Goal: Navigation & Orientation: Find specific page/section

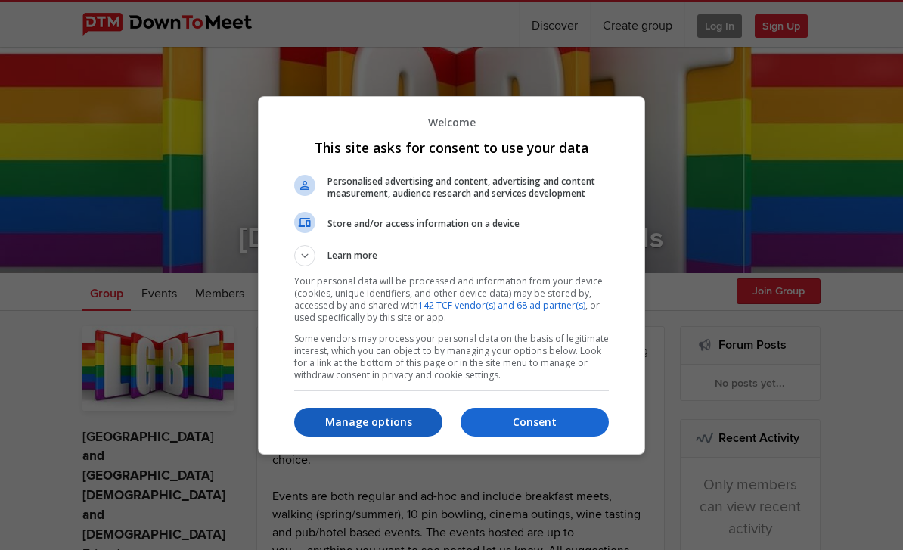
click at [385, 424] on p "Manage options" at bounding box center [368, 422] width 148 height 15
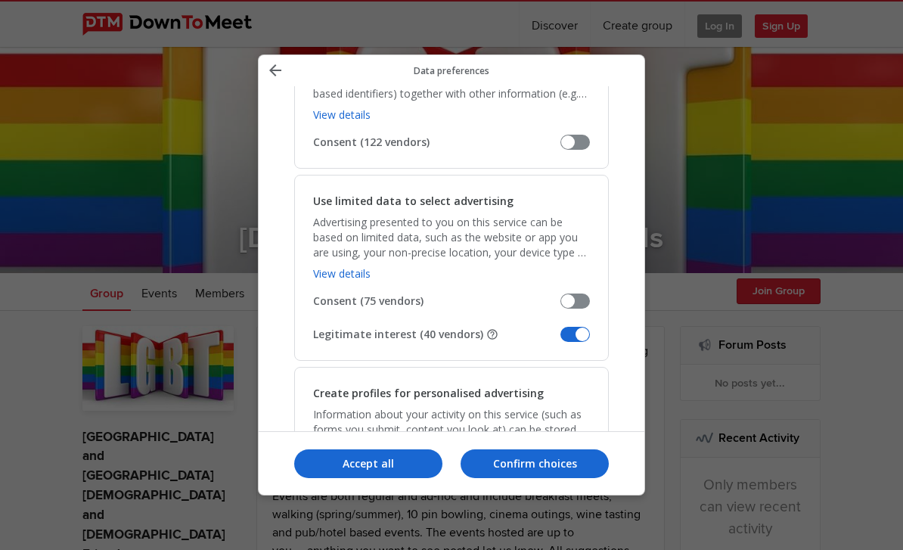
scroll to position [214, 0]
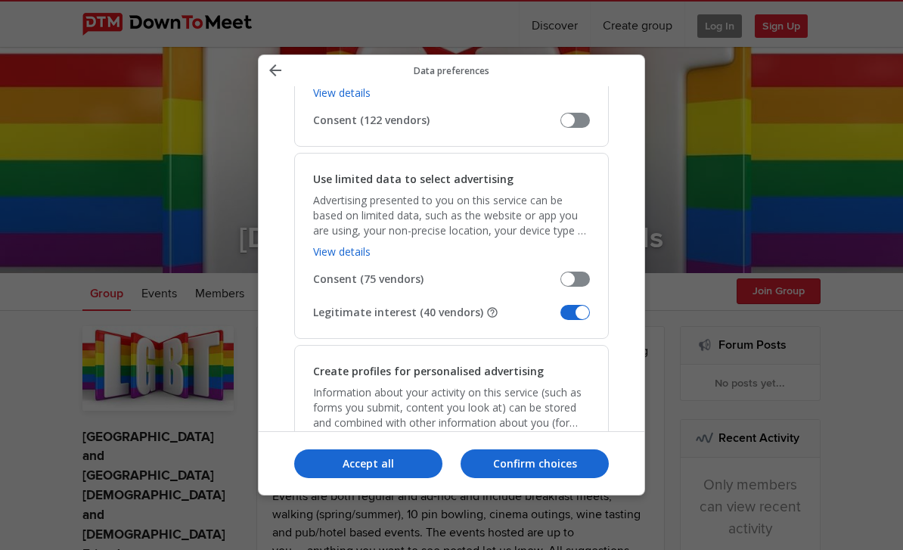
click at [569, 305] on span "Manage your data" at bounding box center [576, 312] width 30 height 15
click at [561, 318] on input "Legitimate interest (40 vendors)" at bounding box center [561, 318] width 0 height 0
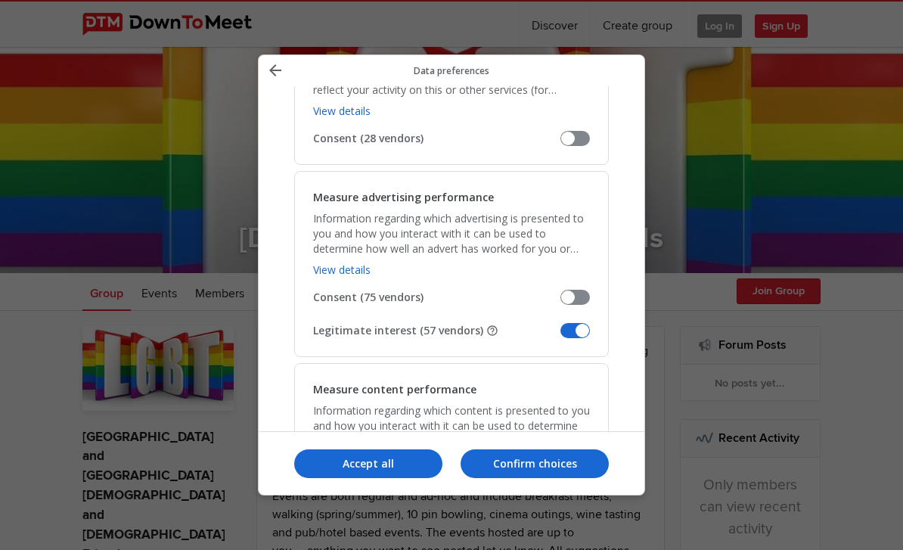
scroll to position [1030, 0]
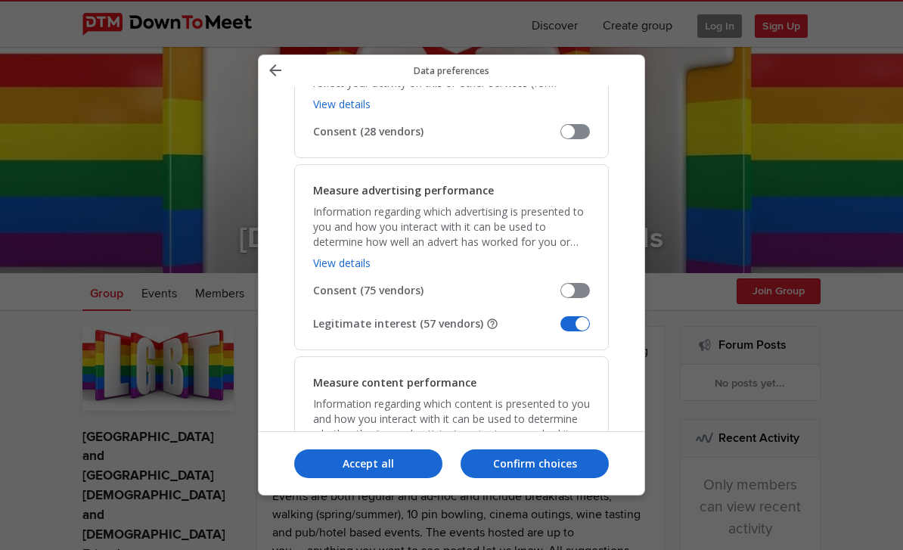
click at [577, 316] on span "Manage your data" at bounding box center [576, 323] width 30 height 15
click at [561, 329] on input "Legitimate interest (57 vendors)" at bounding box center [561, 329] width 0 height 0
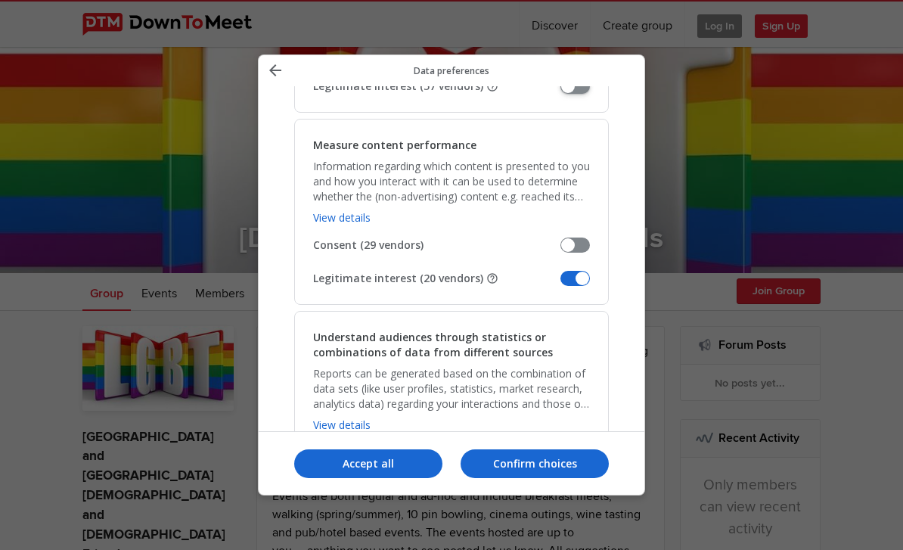
scroll to position [1271, 0]
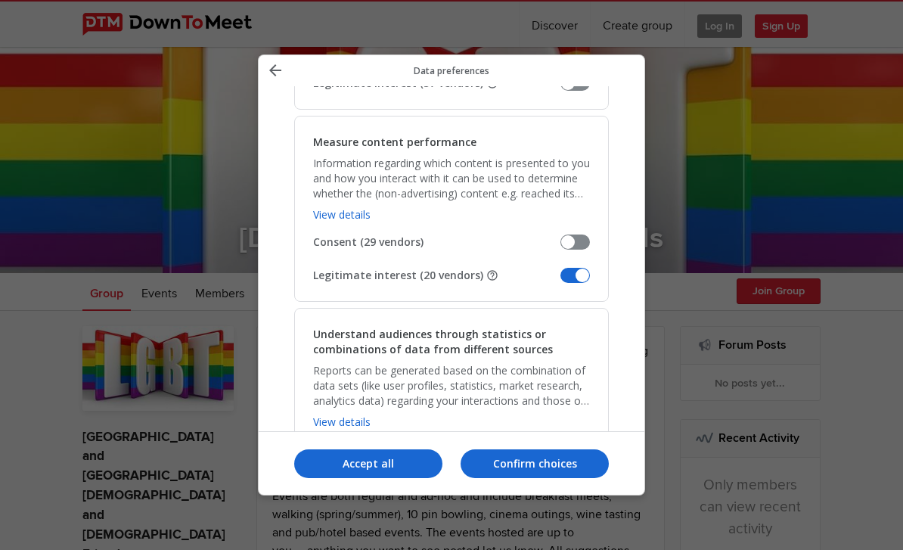
click at [583, 268] on span "Manage your data" at bounding box center [576, 275] width 30 height 15
click at [561, 281] on input "Legitimate interest (20 vendors)" at bounding box center [561, 281] width 0 height 0
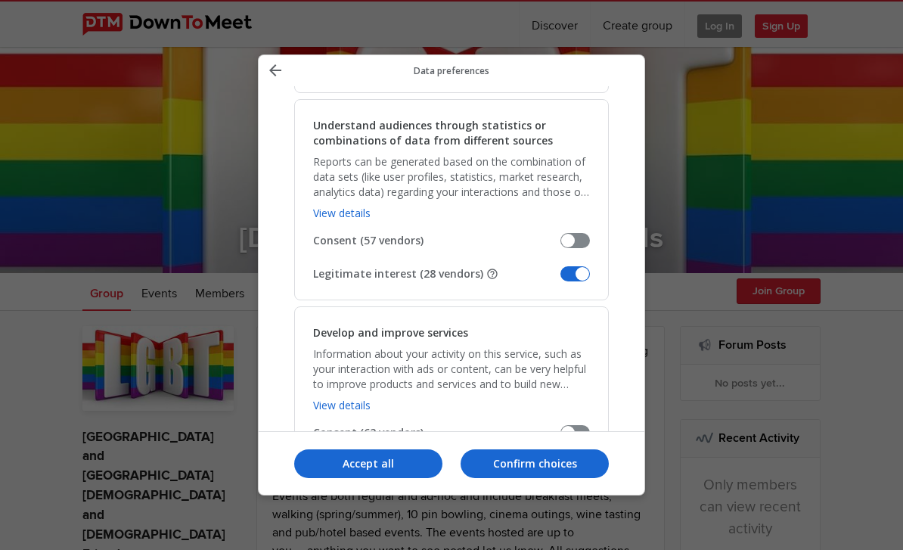
scroll to position [1488, 0]
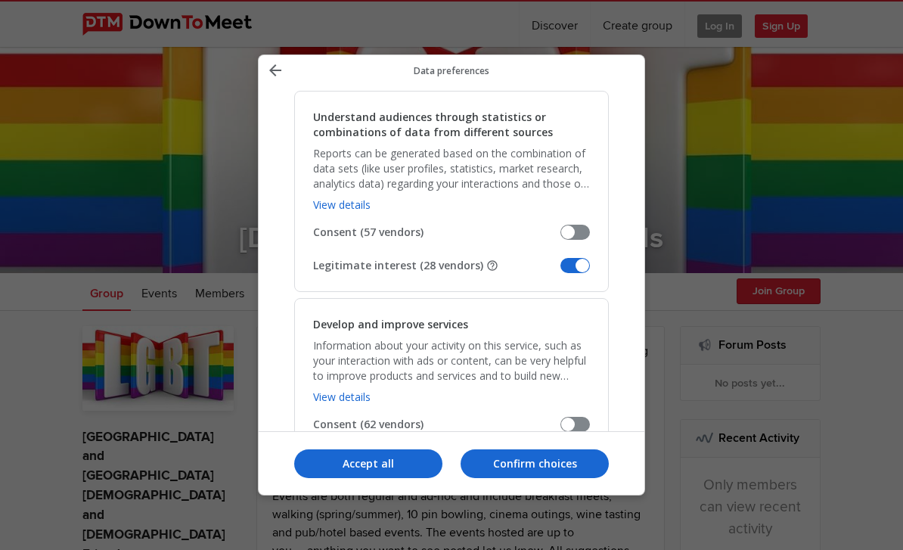
click at [583, 258] on span "Manage your data" at bounding box center [576, 265] width 30 height 15
click at [561, 271] on input "Legitimate interest (28 vendors)" at bounding box center [561, 271] width 0 height 0
click at [580, 450] on span "Manage your data" at bounding box center [576, 457] width 30 height 15
click at [561, 463] on input "Legitimate interest (50 vendors)" at bounding box center [561, 463] width 0 height 0
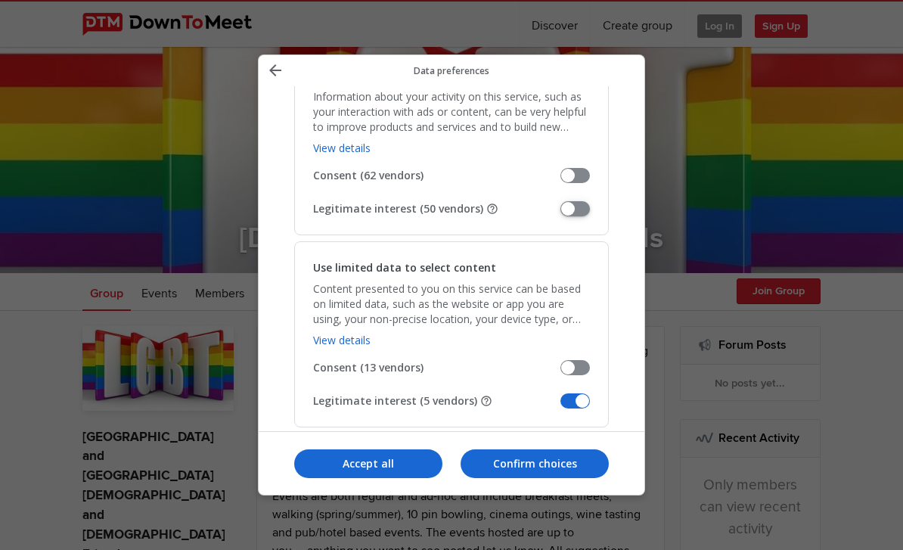
scroll to position [1767, 0]
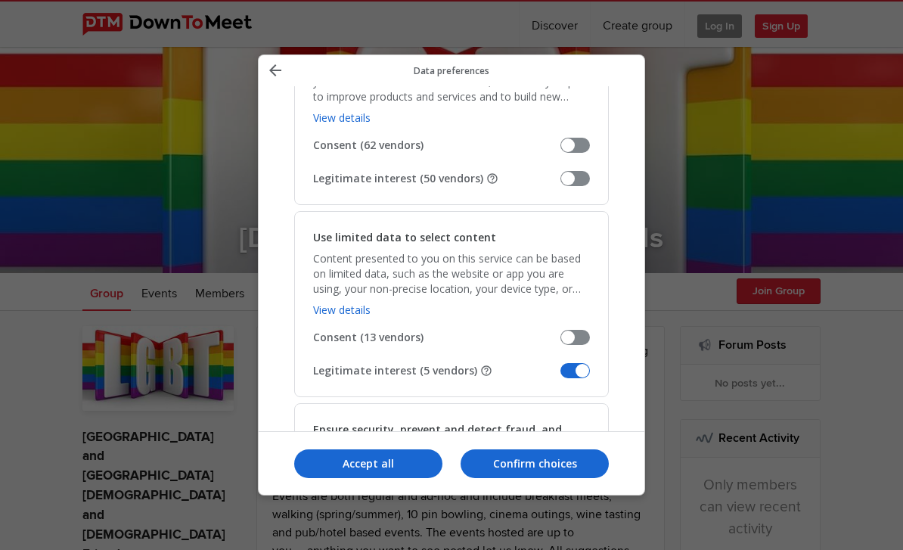
click at [584, 363] on span "Manage your data" at bounding box center [576, 370] width 30 height 15
click at [561, 376] on input "Legitimate interest (5 vendors)" at bounding box center [561, 376] width 0 height 0
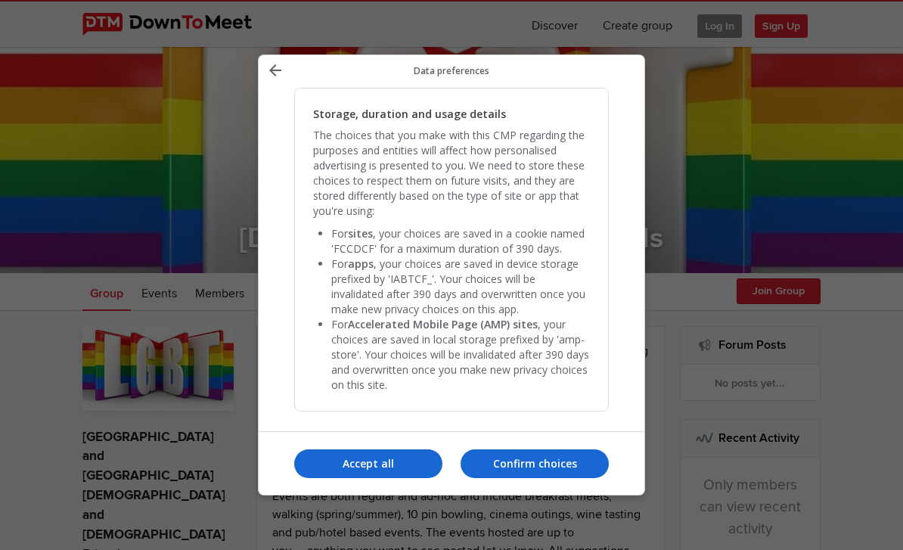
scroll to position [3155, 0]
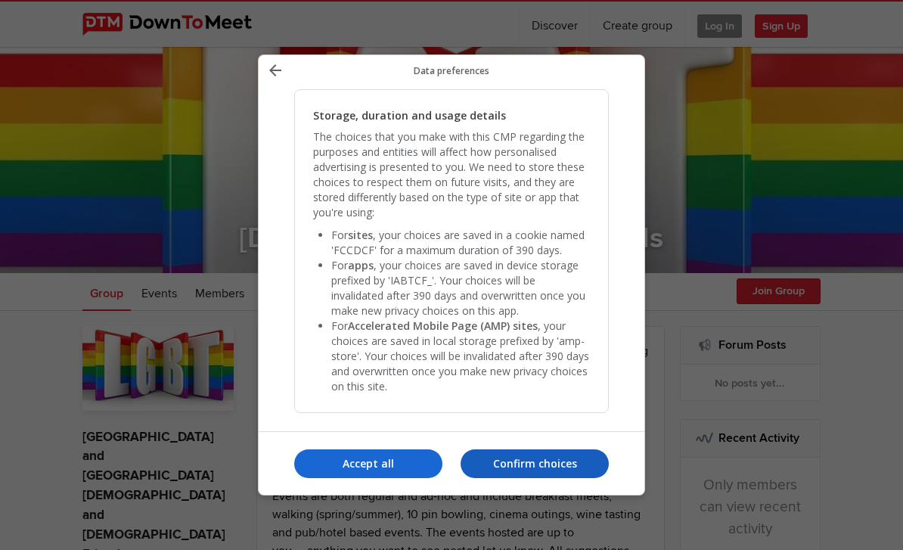
click at [513, 471] on p "Confirm choices" at bounding box center [535, 463] width 148 height 15
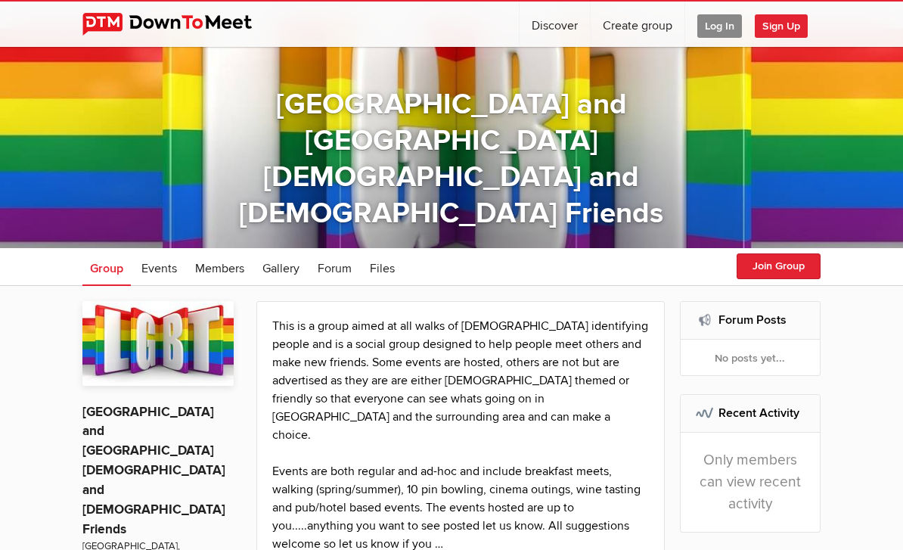
scroll to position [0, 0]
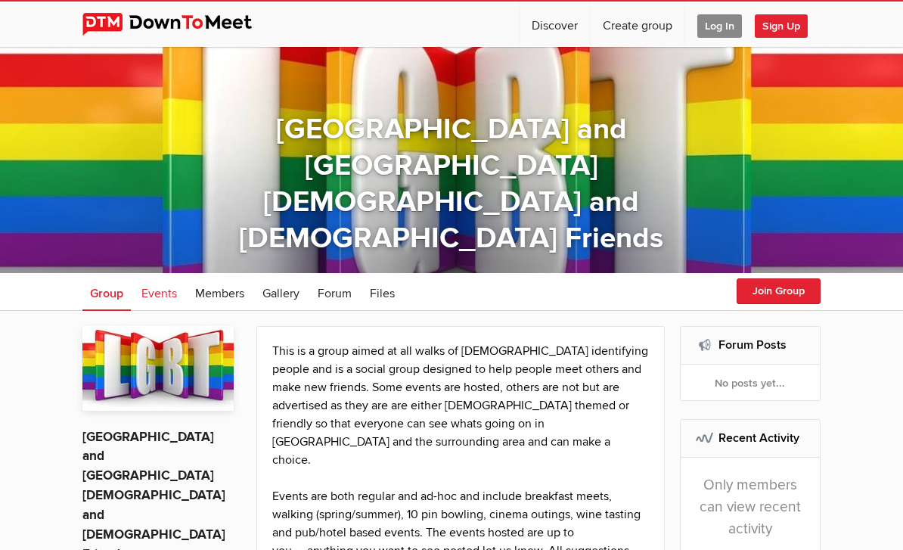
click at [170, 291] on span "Events" at bounding box center [159, 293] width 36 height 15
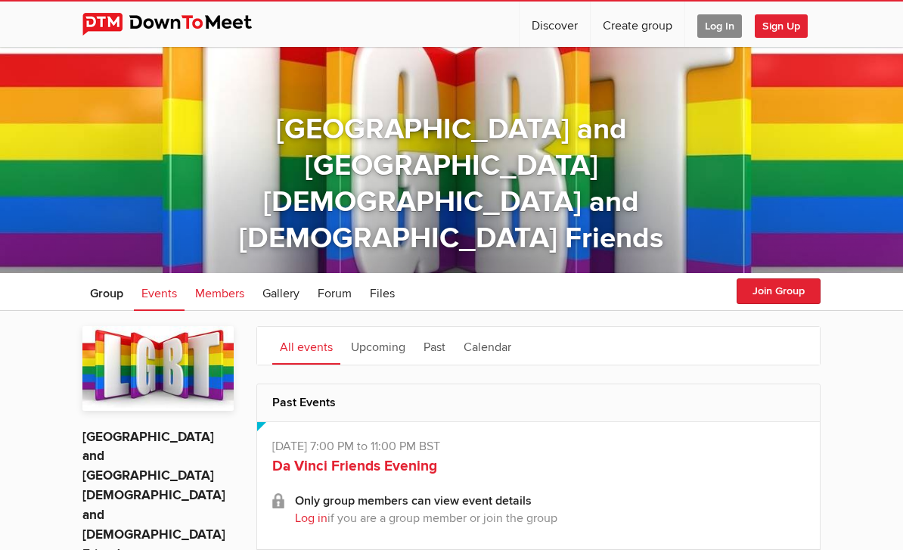
click at [232, 296] on span "Members" at bounding box center [219, 293] width 49 height 15
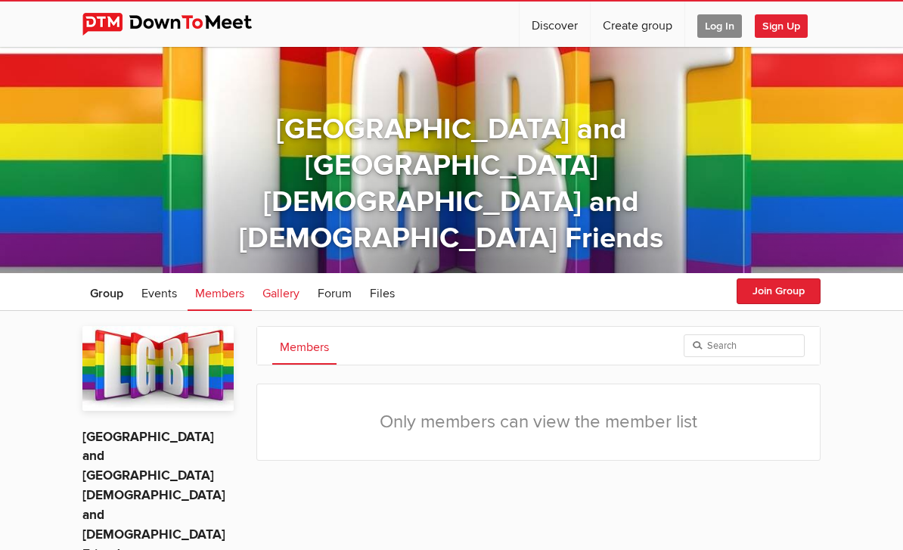
click at [291, 298] on span "Gallery" at bounding box center [281, 293] width 37 height 15
